Goal: Transaction & Acquisition: Download file/media

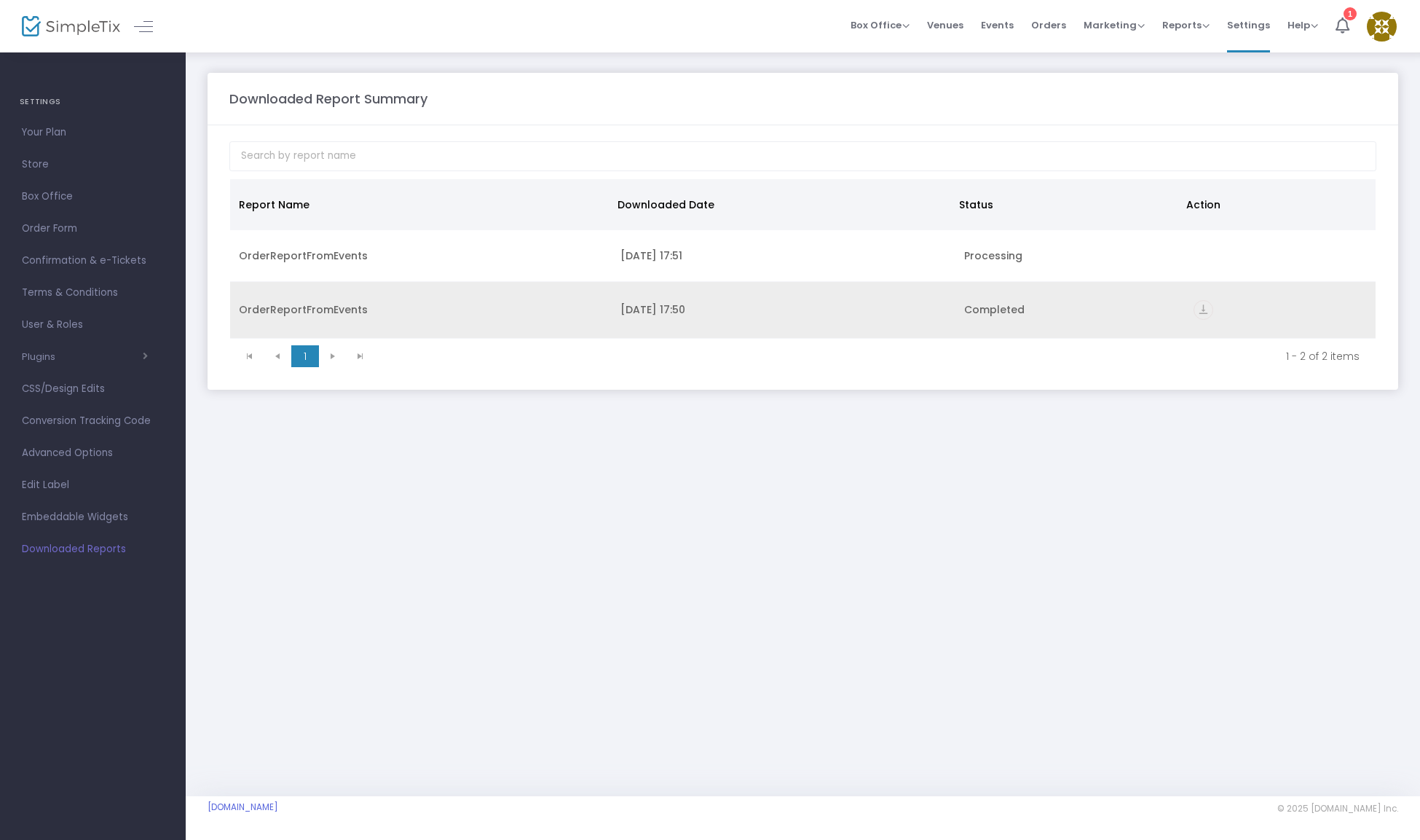
click at [1208, 314] on icon "vertical_align_bottom" at bounding box center [1203, 310] width 20 height 20
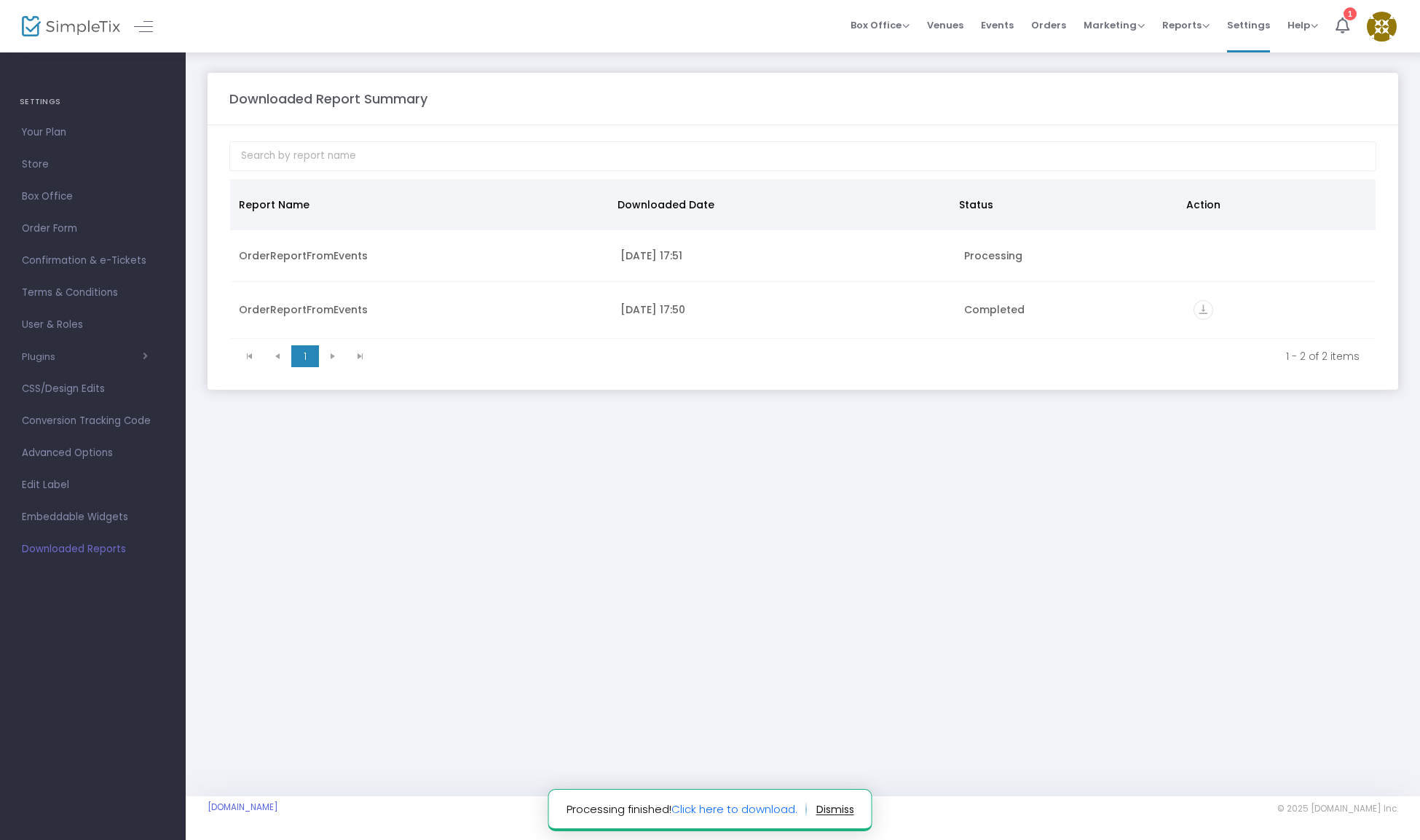
drag, startPoint x: 749, startPoint y: 495, endPoint x: 735, endPoint y: 495, distance: 14.0
click at [751, 495] on div "Downloaded Report Summary Report Name Downloaded Date Status Action OrderReport…" at bounding box center [802, 423] width 1235 height 745
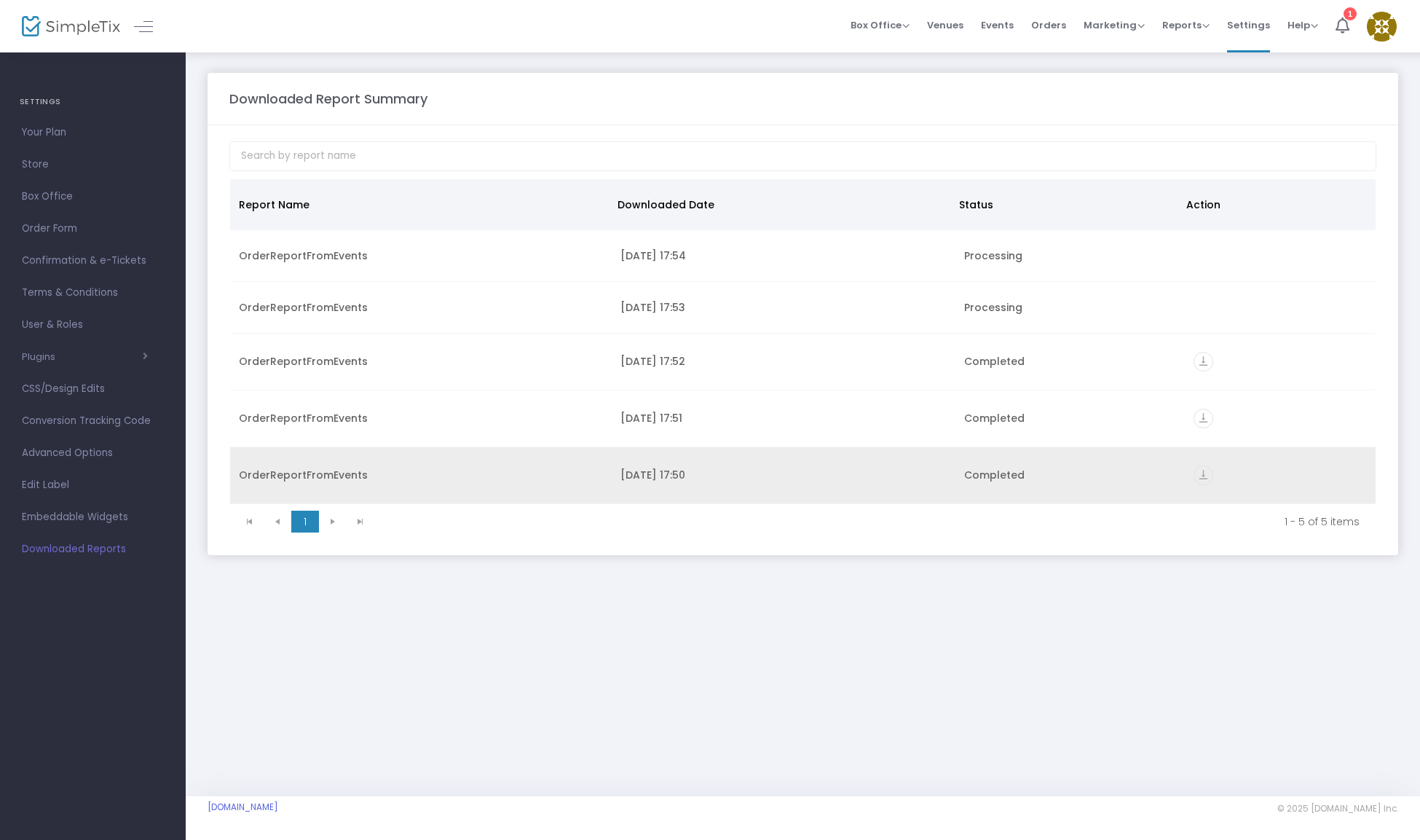
click at [1205, 477] on icon "vertical_align_bottom" at bounding box center [1203, 475] width 20 height 20
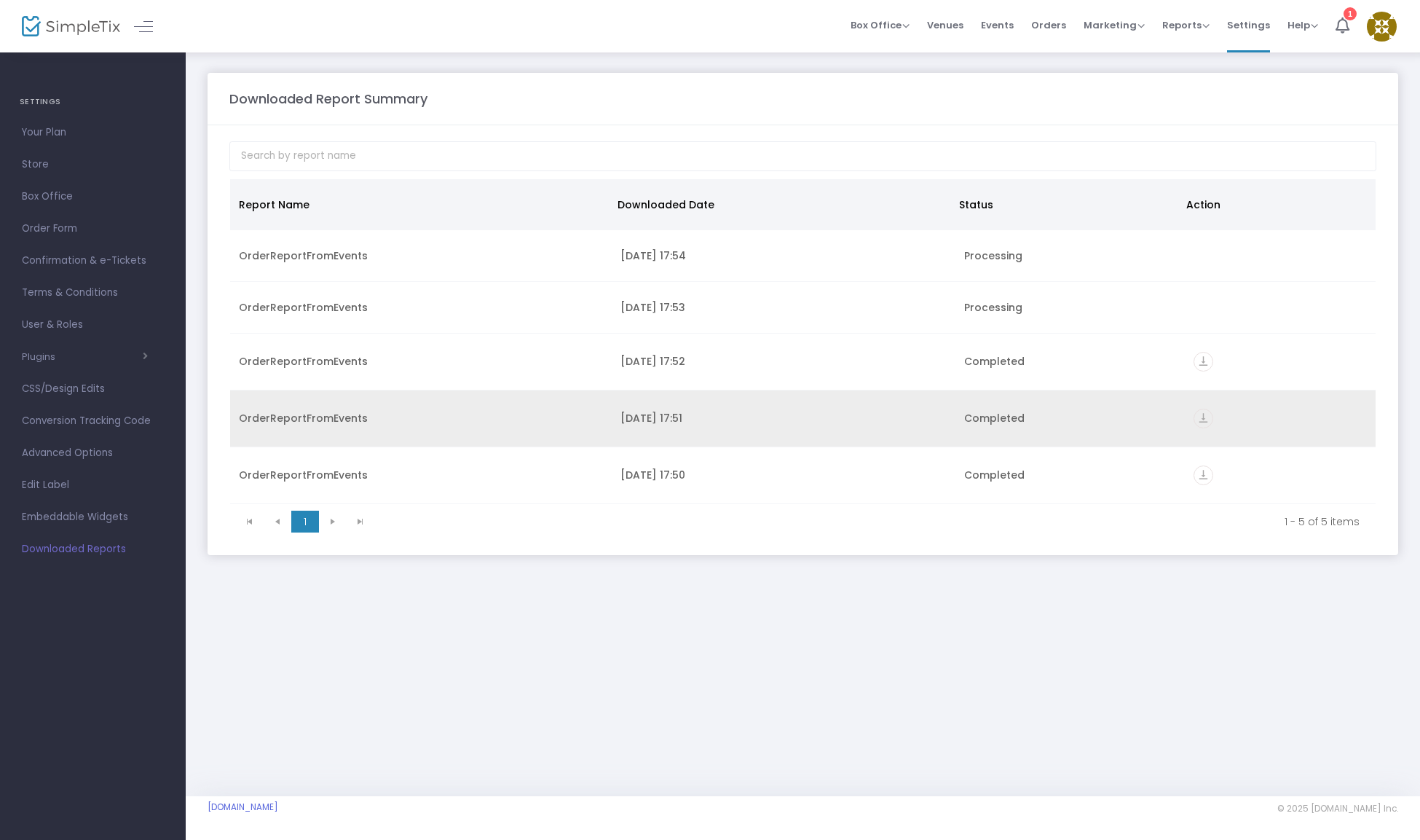
click at [1206, 422] on icon "vertical_align_bottom" at bounding box center [1203, 418] width 20 height 20
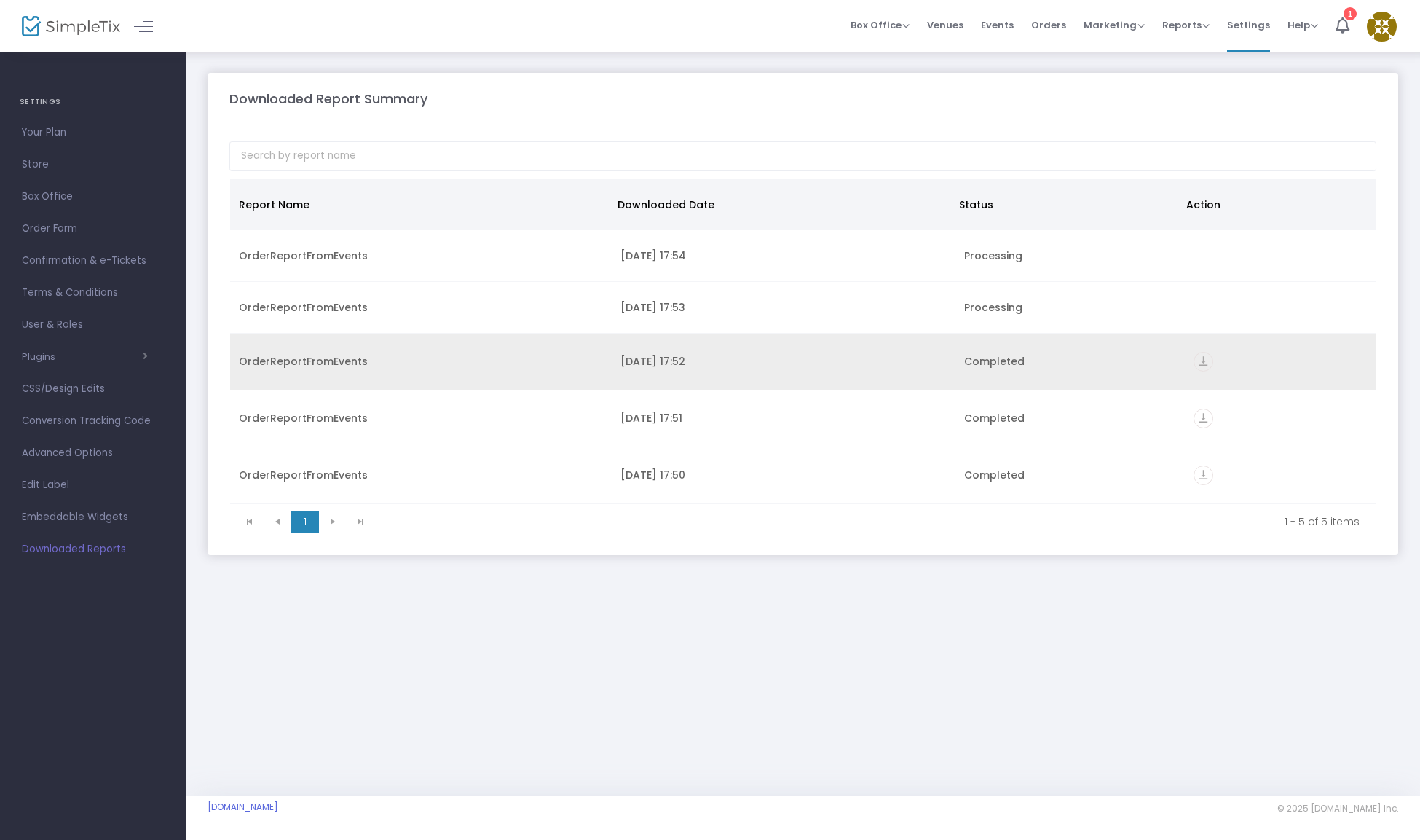
click at [1203, 363] on icon "vertical_align_bottom" at bounding box center [1203, 362] width 20 height 20
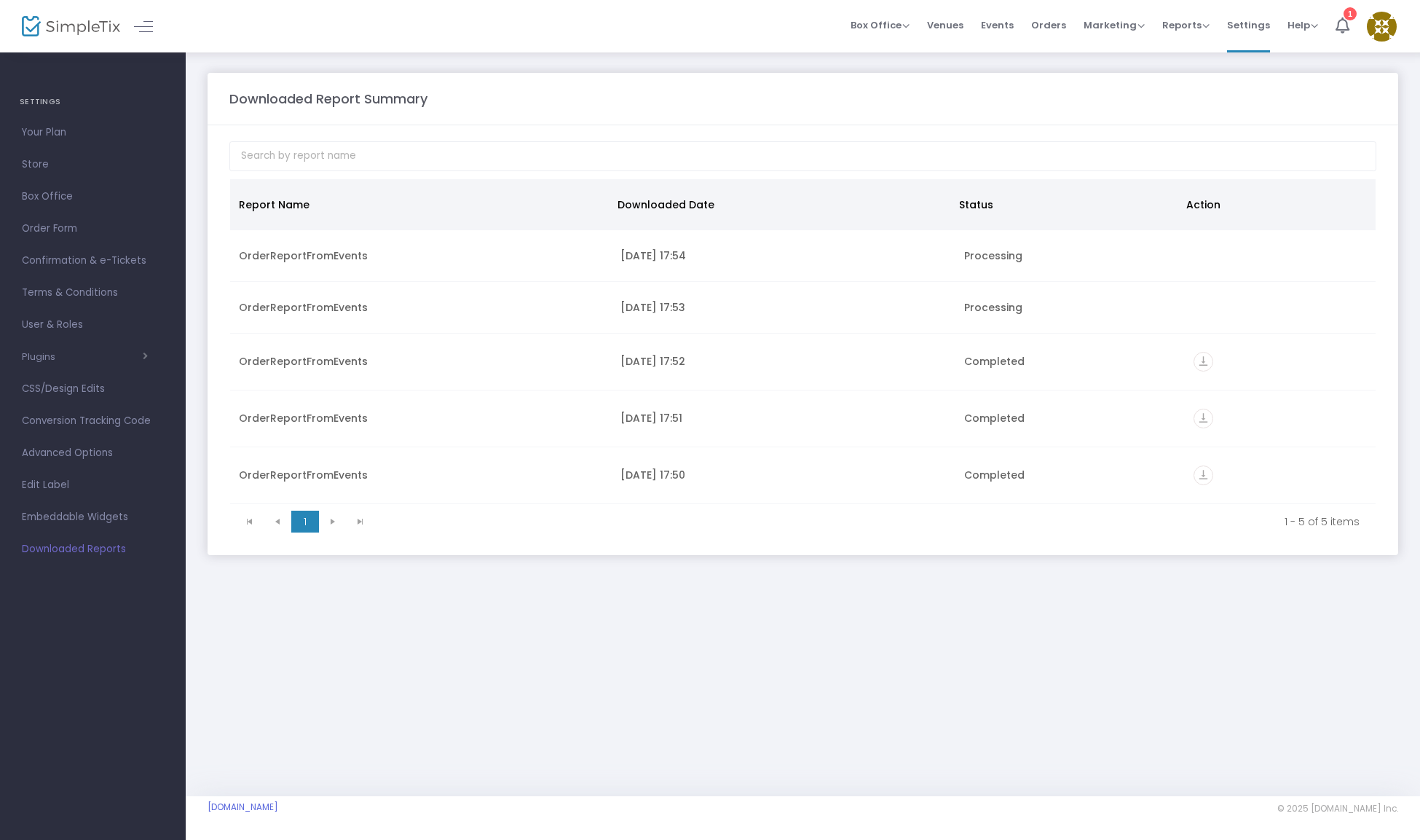
click at [1005, 28] on span "Events" at bounding box center [998, 25] width 33 height 37
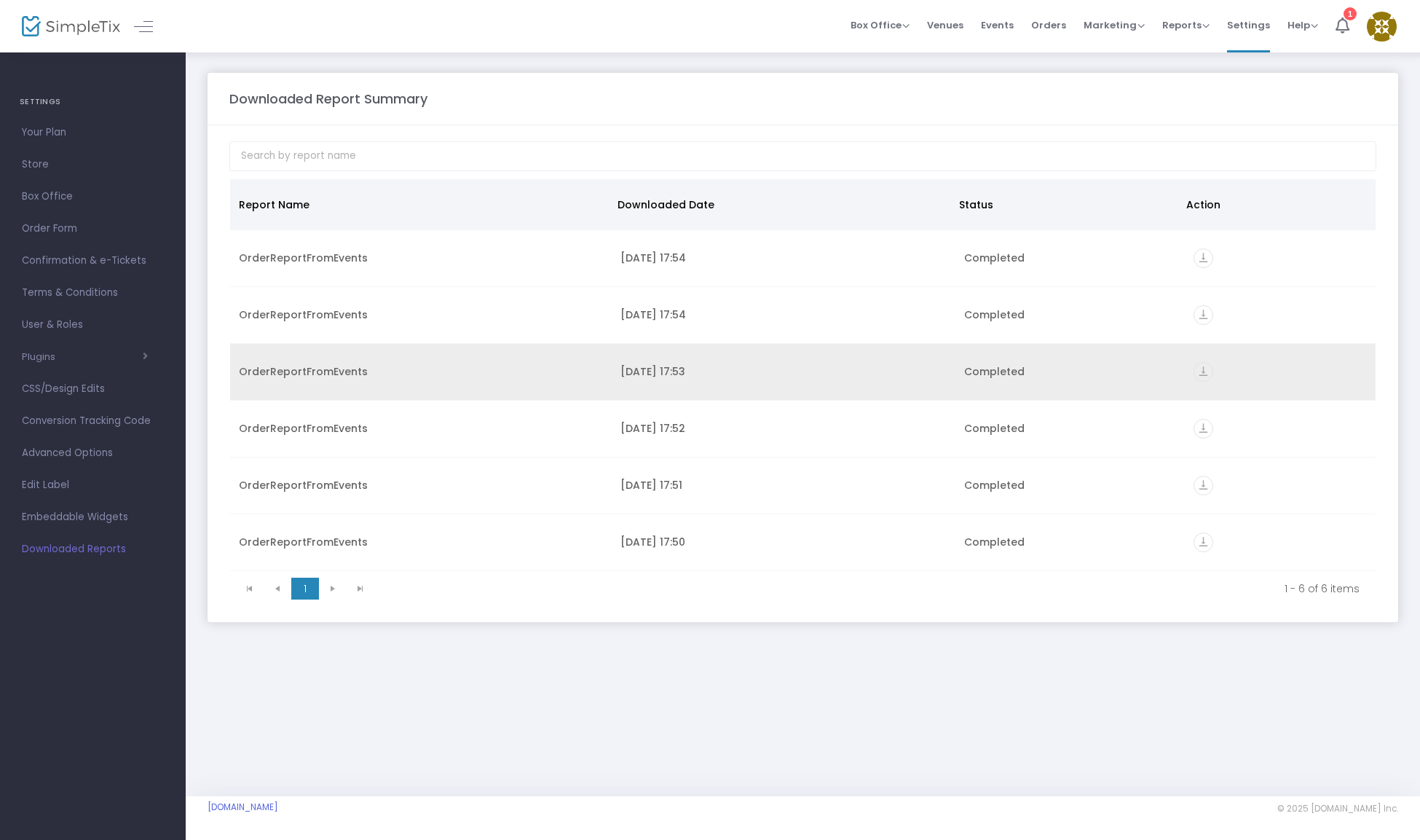
click at [1204, 373] on icon "vertical_align_bottom" at bounding box center [1203, 372] width 20 height 20
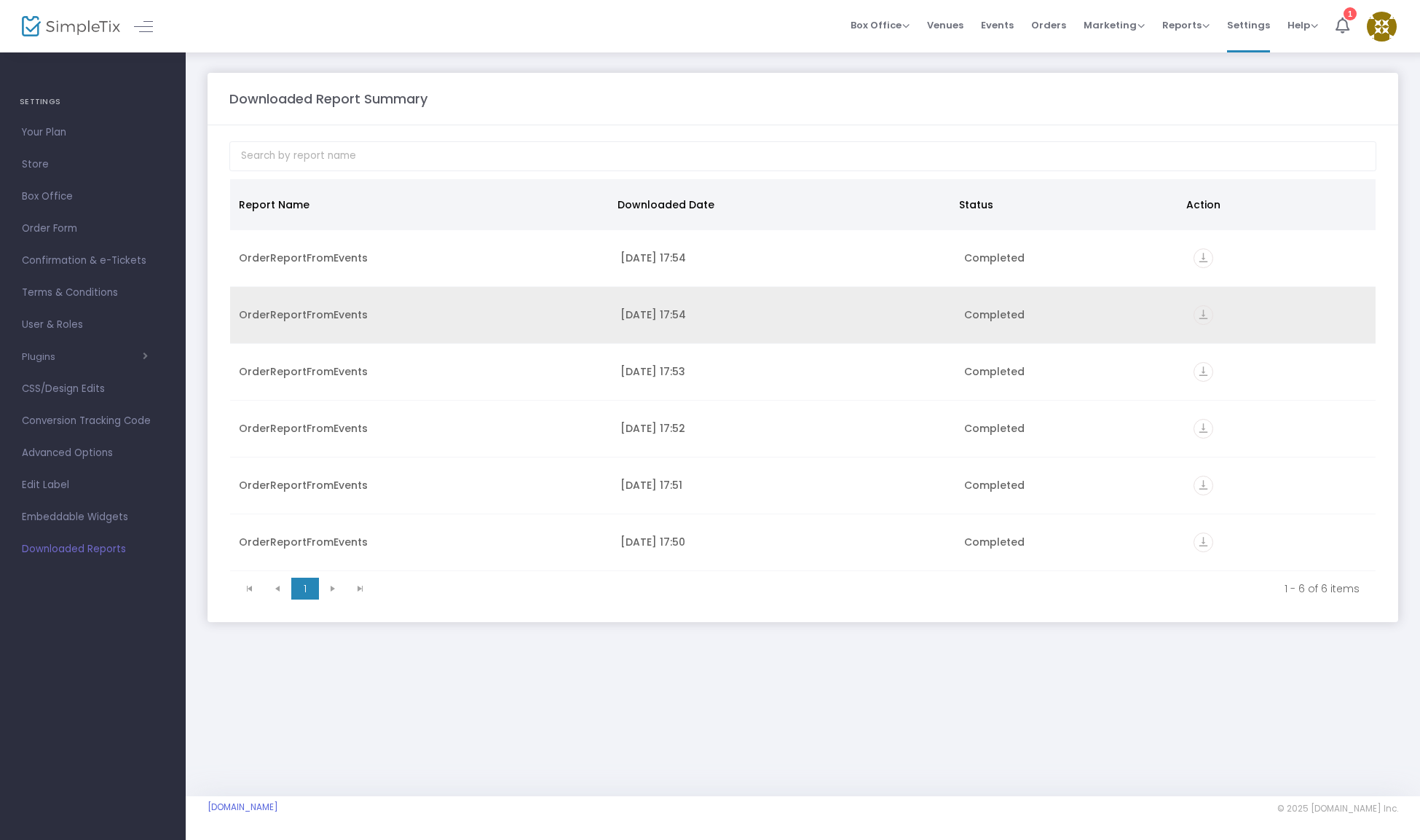
click at [1202, 317] on icon "vertical_align_bottom" at bounding box center [1203, 315] width 20 height 20
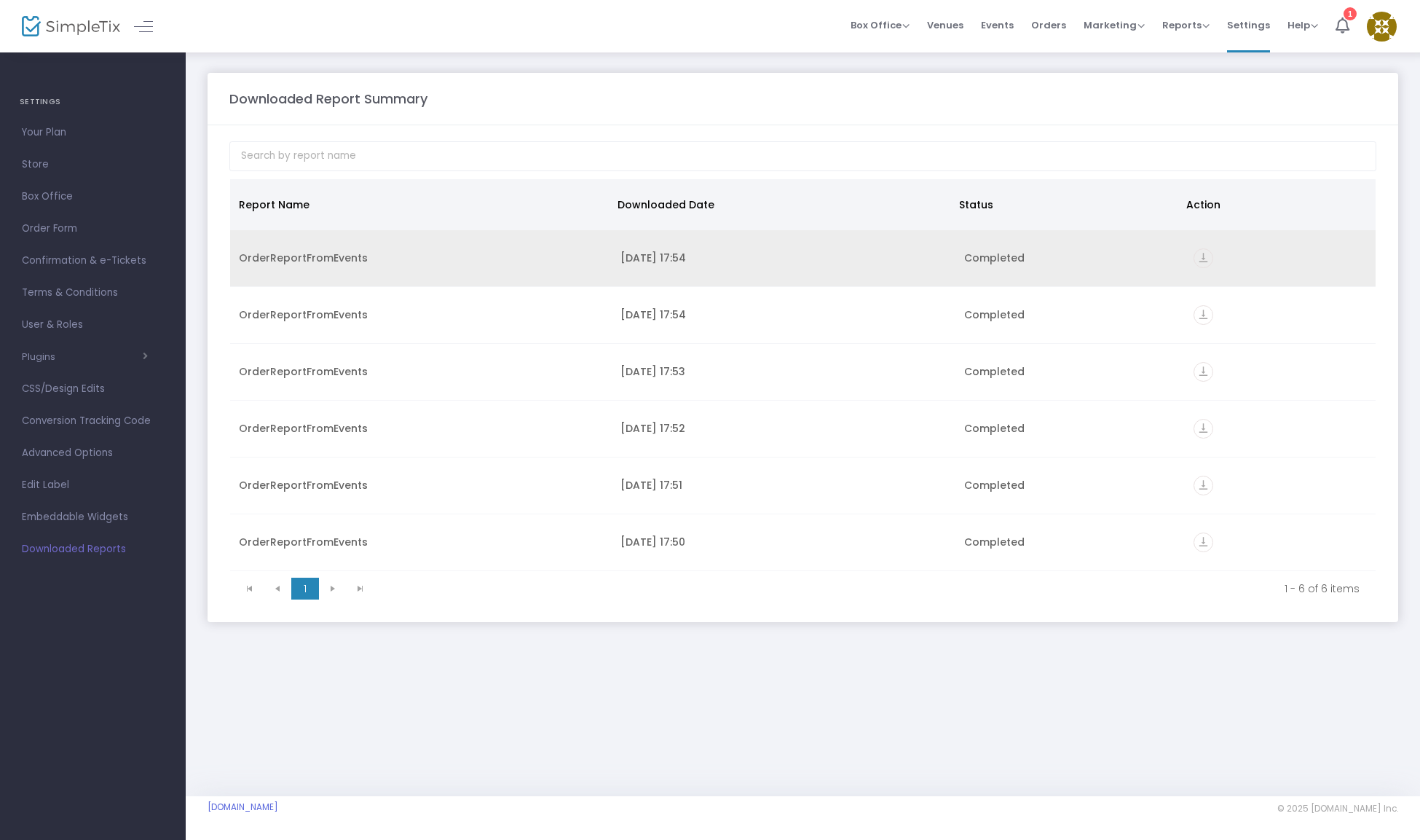
click at [1202, 257] on icon "vertical_align_bottom" at bounding box center [1203, 258] width 20 height 20
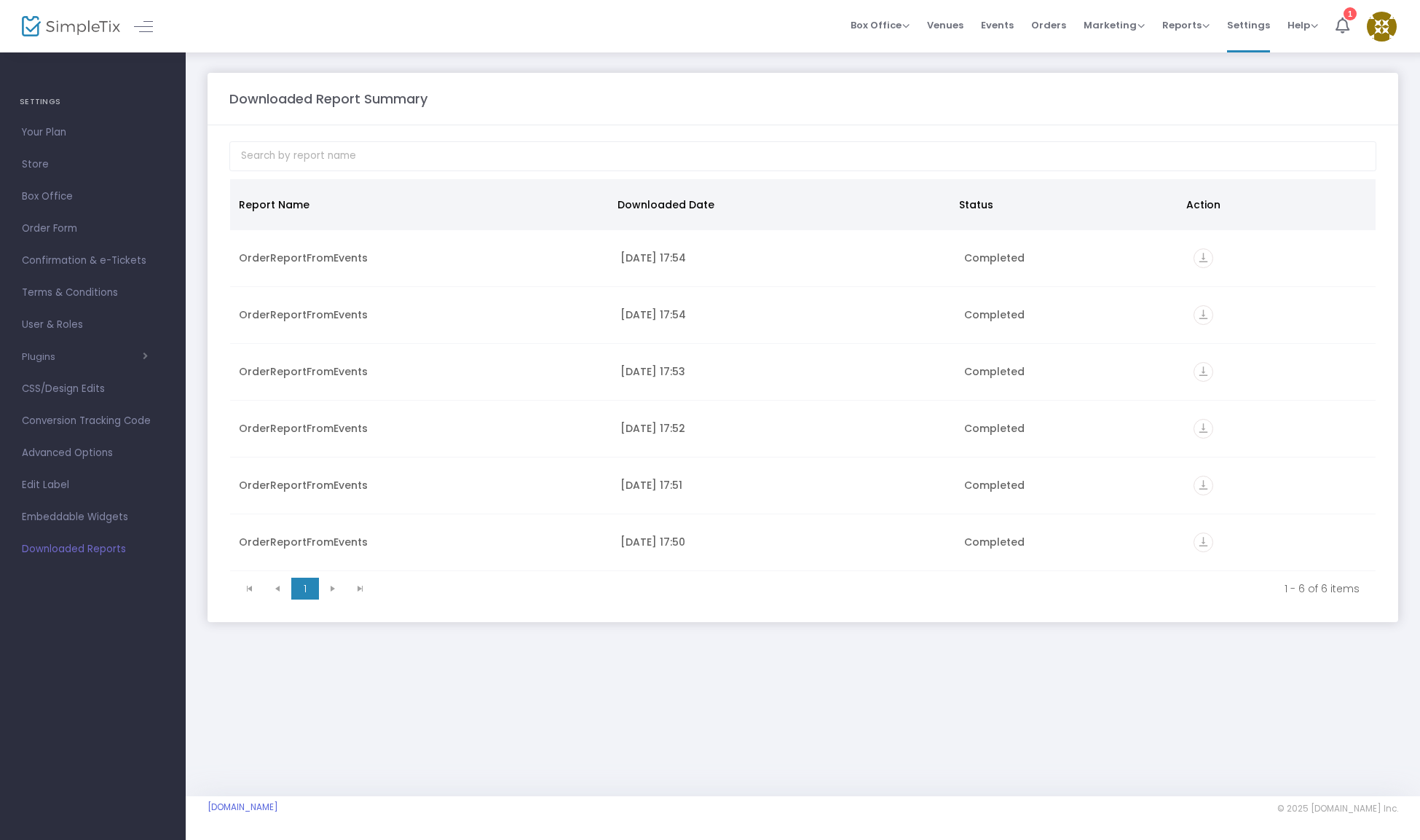
click at [633, 80] on m-panel-header "Downloaded Report Summary" at bounding box center [802, 99] width 1190 height 52
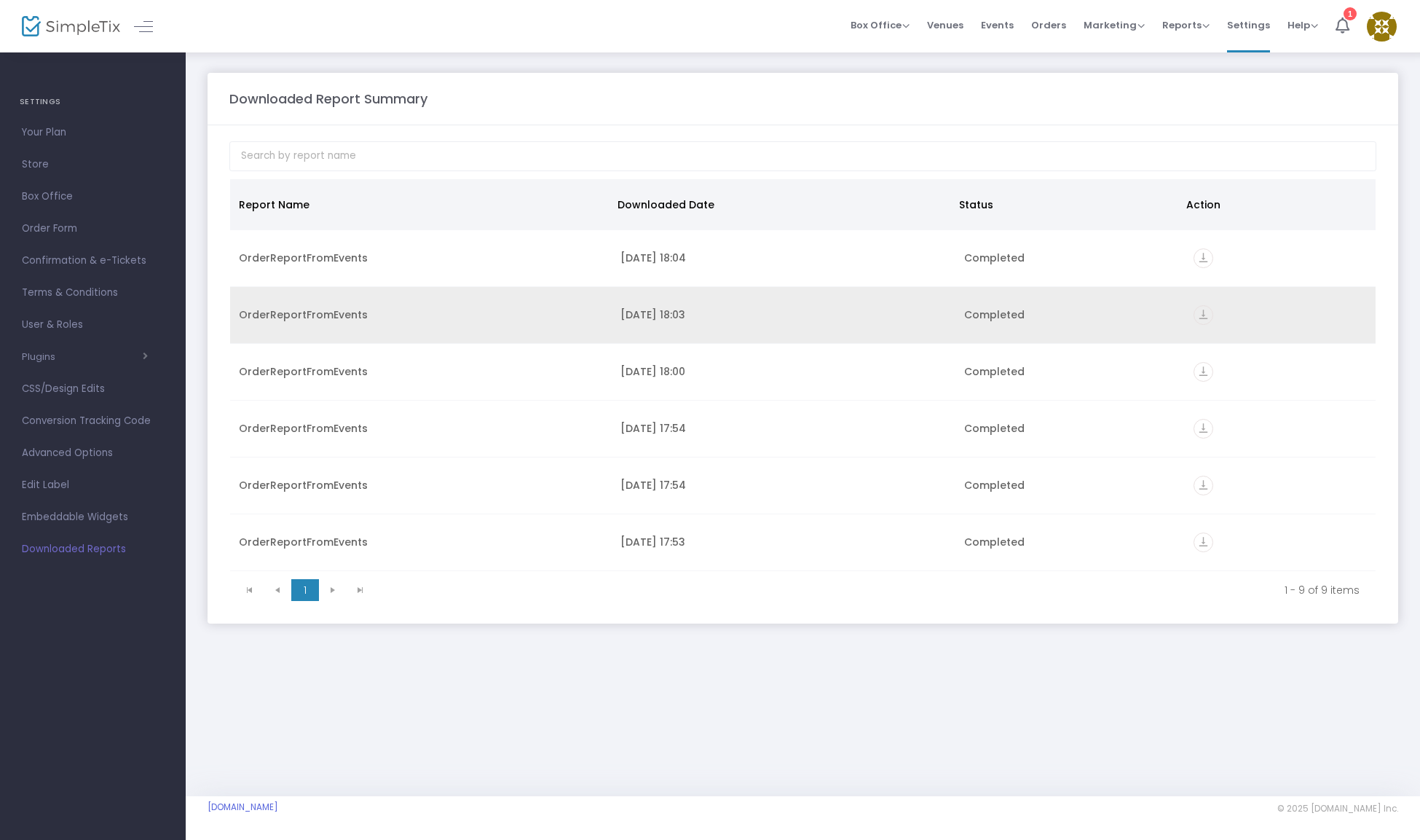
click at [1197, 320] on icon "vertical_align_bottom" at bounding box center [1203, 315] width 20 height 20
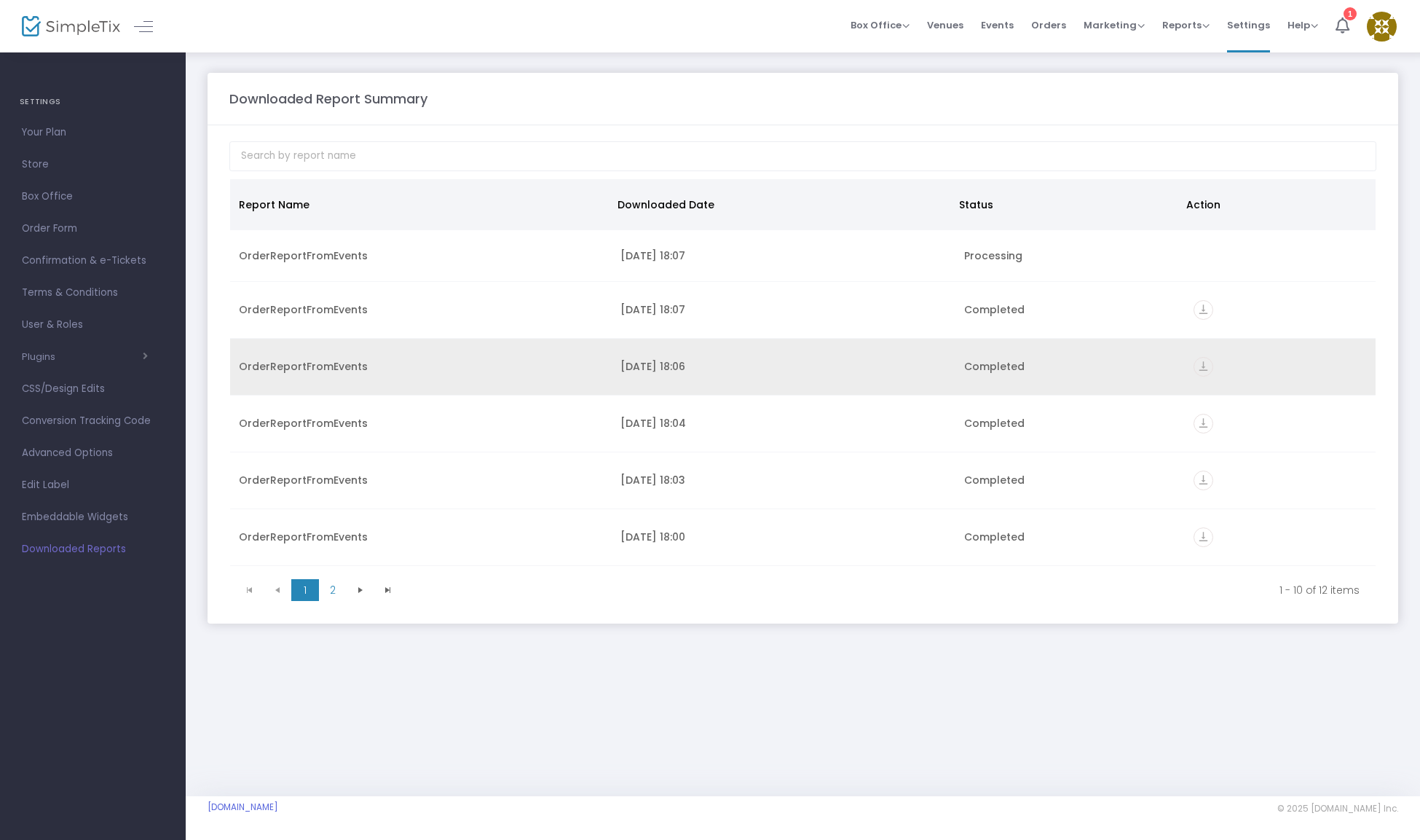
click at [1194, 369] on icon "vertical_align_bottom" at bounding box center [1203, 367] width 20 height 20
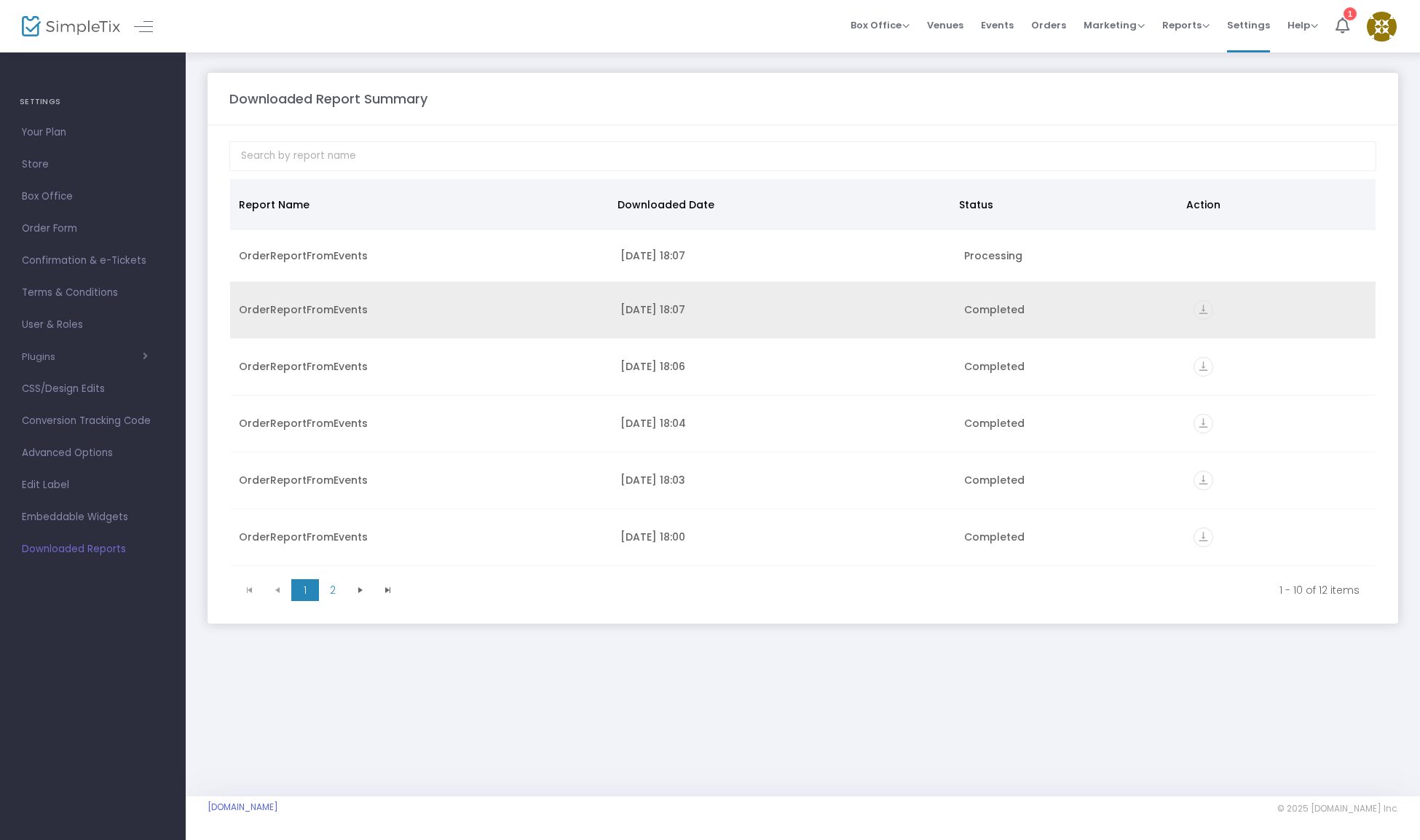
click at [1197, 311] on icon "vertical_align_bottom" at bounding box center [1203, 310] width 20 height 20
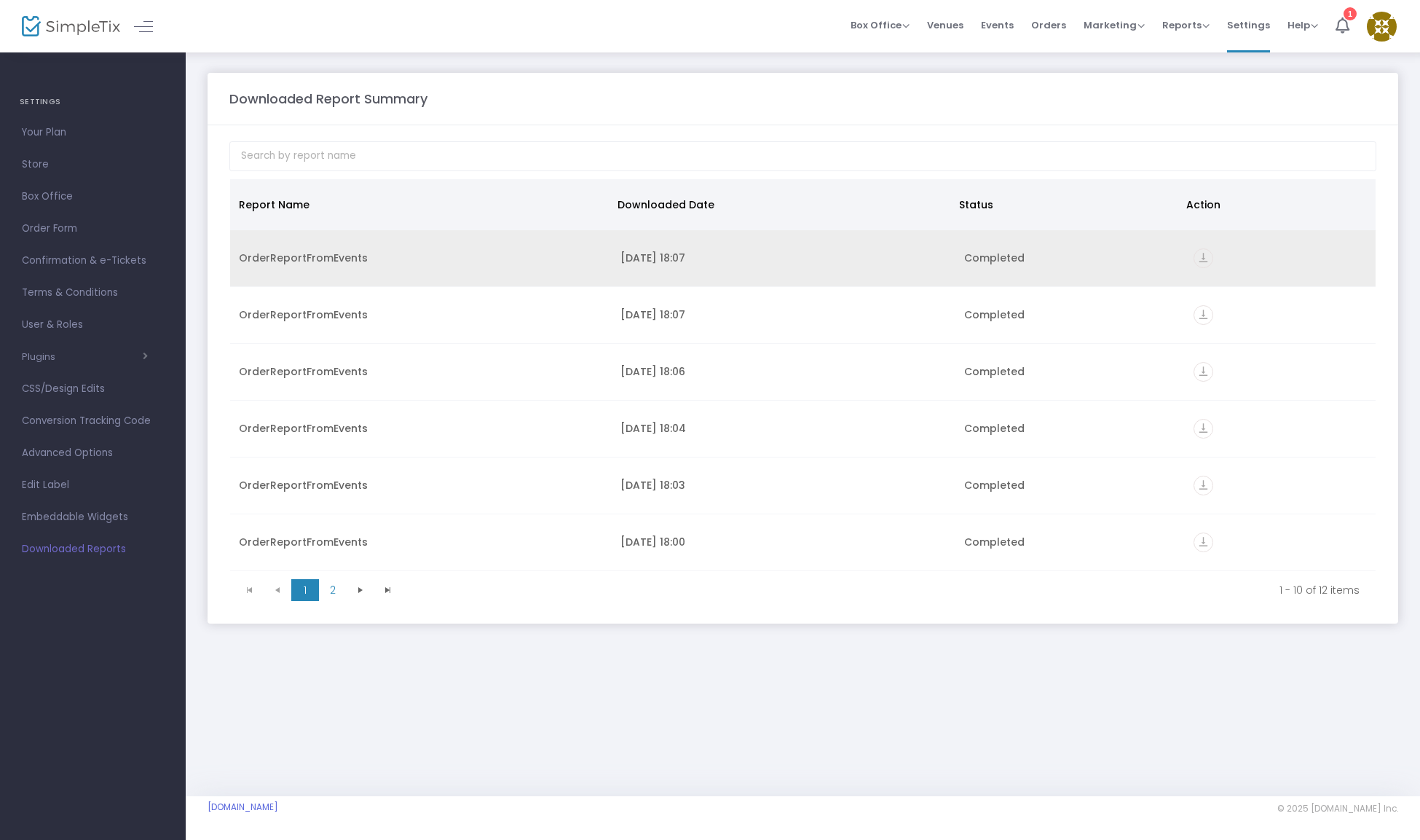
click at [1199, 262] on icon "vertical_align_bottom" at bounding box center [1203, 258] width 20 height 20
